Goal: Navigation & Orientation: Find specific page/section

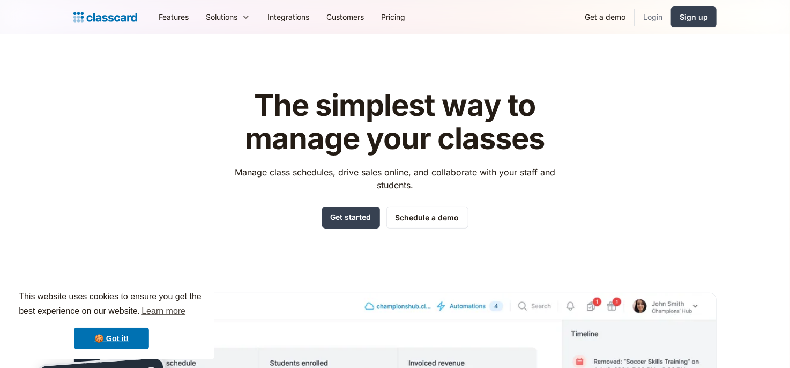
click at [643, 15] on link "Login" at bounding box center [653, 17] width 36 height 24
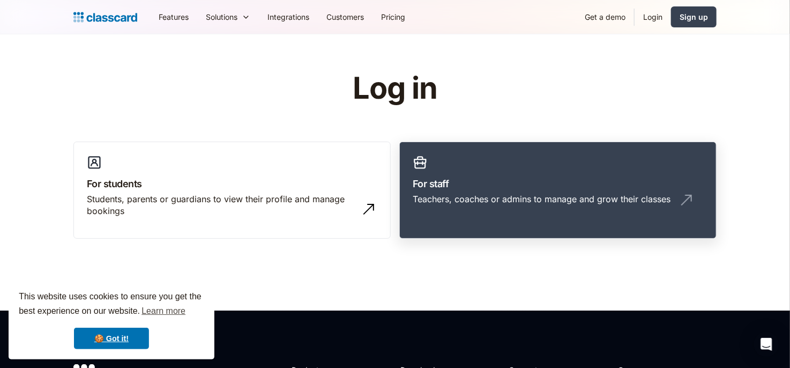
click at [568, 176] on h3 "For staff" at bounding box center [558, 183] width 291 height 14
